Goal: Information Seeking & Learning: Find specific fact

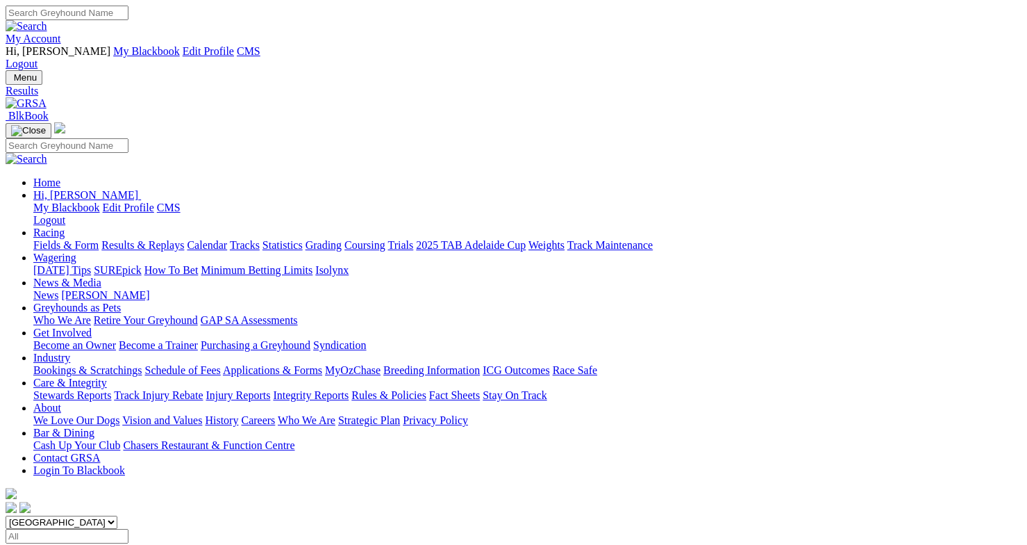
click at [128, 529] on input "Select date" at bounding box center [67, 536] width 123 height 15
type input "[DATE]"
